Goal: Information Seeking & Learning: Learn about a topic

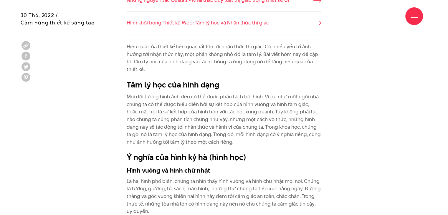
scroll to position [472, 0]
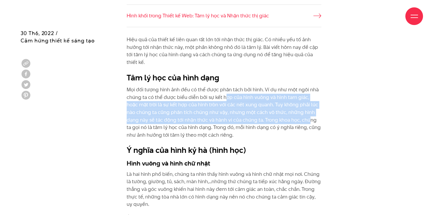
drag, startPoint x: 225, startPoint y: 99, endPoint x: 298, endPoint y: 117, distance: 75.7
click at [298, 117] on p "Mọi đối tượng hình ảnh đều có thể được phân tách bởi hình. Ví dụ như một ngôi n…" at bounding box center [224, 112] width 195 height 53
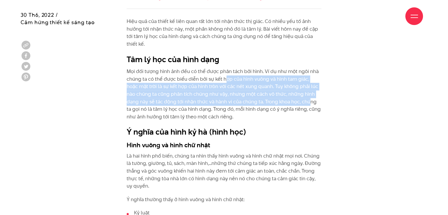
scroll to position [531, 0]
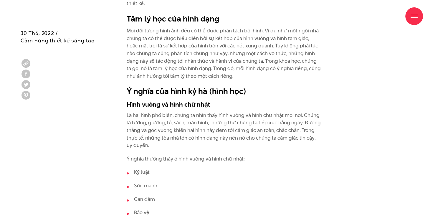
click at [175, 101] on h3 "Hình vuông và hình chữ nhật" at bounding box center [224, 104] width 195 height 9
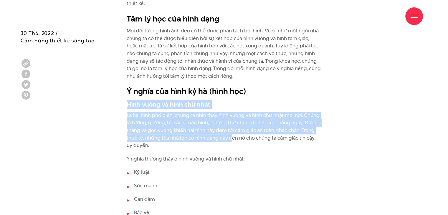
drag, startPoint x: 120, startPoint y: 105, endPoint x: 232, endPoint y: 139, distance: 116.9
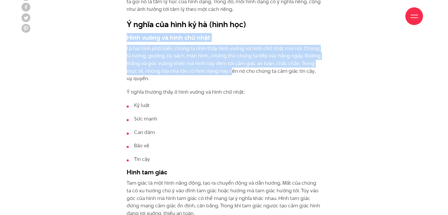
scroll to position [619, 0]
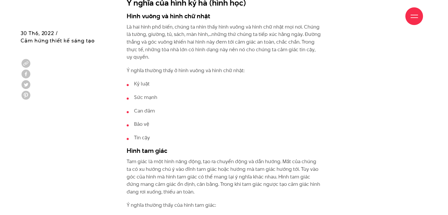
click at [141, 73] on p "Ý nghĩa thường thấy ở hình vuông và hình chữ nhật:" at bounding box center [224, 71] width 195 height 8
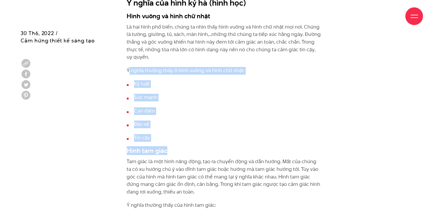
drag, startPoint x: 129, startPoint y: 70, endPoint x: 214, endPoint y: 144, distance: 113.3
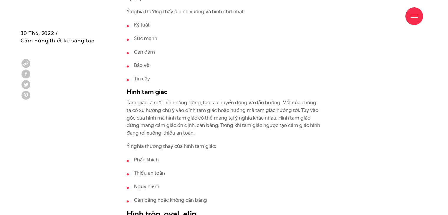
click at [137, 103] on p "Tam giác là một hình năng động, tạo ra chuyển động và dẫn hướng. Mắt của chúng …" at bounding box center [224, 118] width 195 height 38
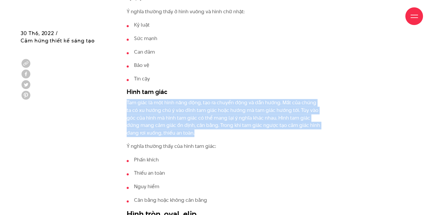
drag, startPoint x: 121, startPoint y: 106, endPoint x: 215, endPoint y: 144, distance: 100.4
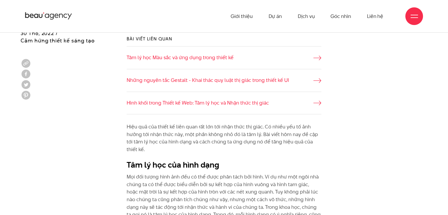
scroll to position [384, 0]
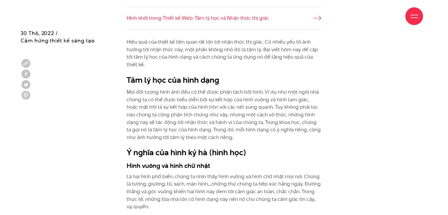
scroll to position [486, 0]
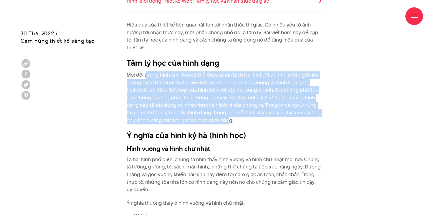
drag, startPoint x: 146, startPoint y: 78, endPoint x: 219, endPoint y: 119, distance: 83.9
click at [219, 119] on p "Mọi đối tượng hình ảnh đều có thể được phân tách bởi hình. Ví dụ như một ngôi n…" at bounding box center [224, 97] width 195 height 53
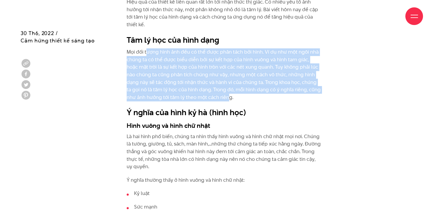
scroll to position [527, 0]
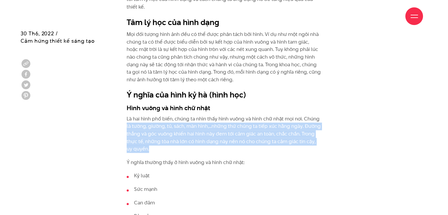
drag, startPoint x: 120, startPoint y: 126, endPoint x: 191, endPoint y: 149, distance: 74.6
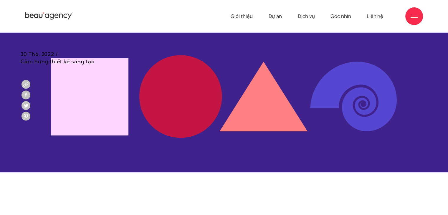
scroll to position [153, 0]
